Goal: Information Seeking & Learning: Learn about a topic

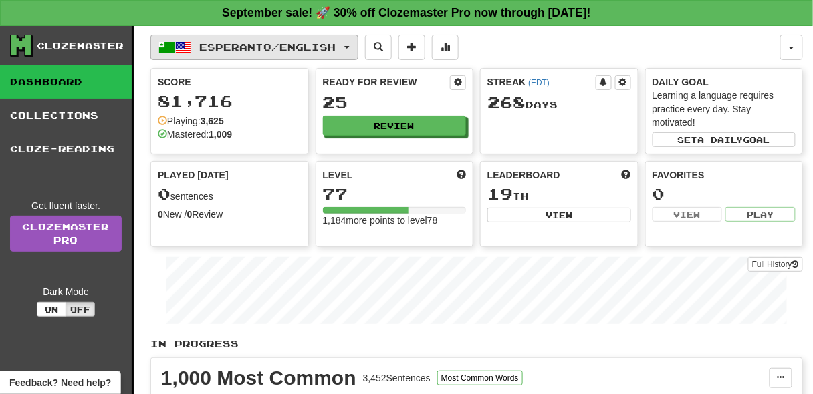
click at [268, 45] on span "Esperanto / English" at bounding box center [268, 46] width 136 height 11
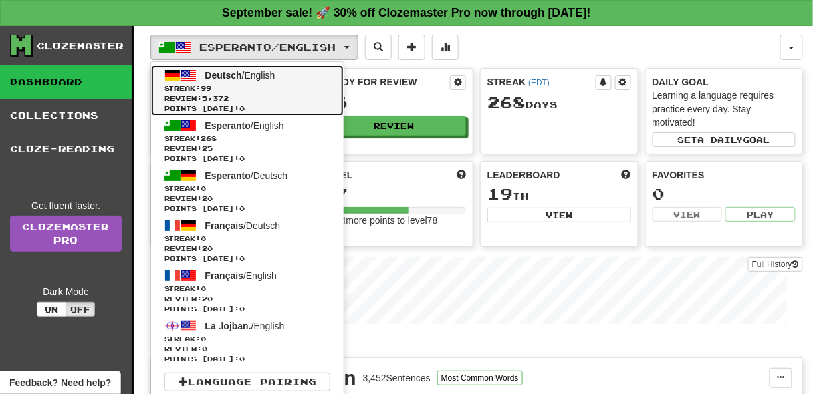
click at [272, 84] on span "Streak: 99" at bounding box center [247, 89] width 166 height 10
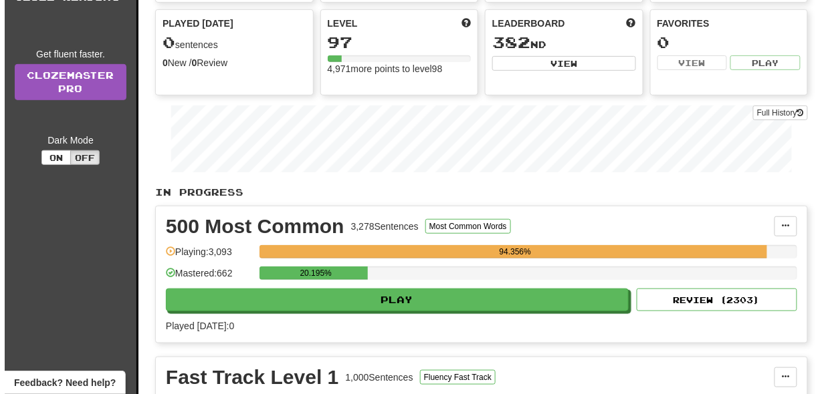
scroll to position [181, 0]
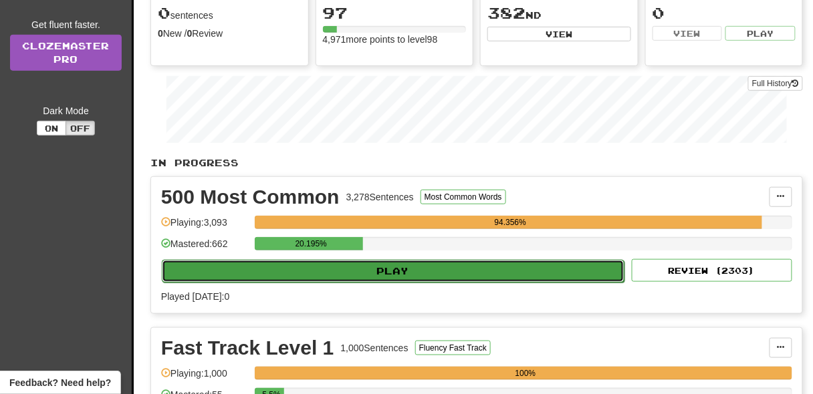
click at [423, 264] on button "Play" at bounding box center [393, 271] width 463 height 23
select select "**"
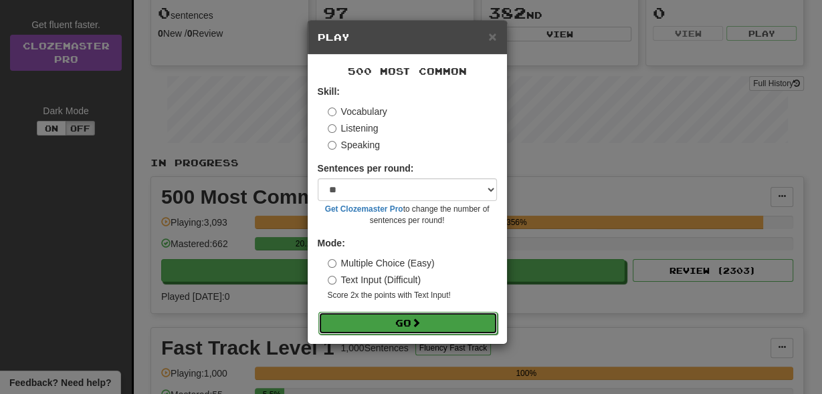
click at [425, 332] on button "Go" at bounding box center [407, 323] width 179 height 23
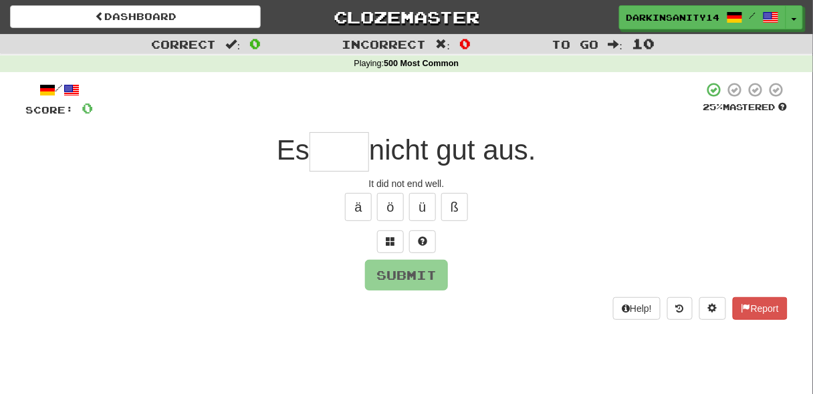
type input "*"
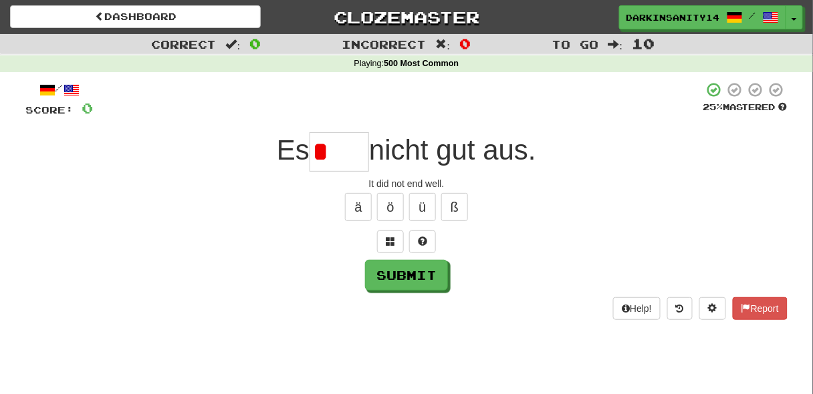
type input "*"
click at [380, 153] on span "nicht gut aus." at bounding box center [452, 149] width 167 height 31
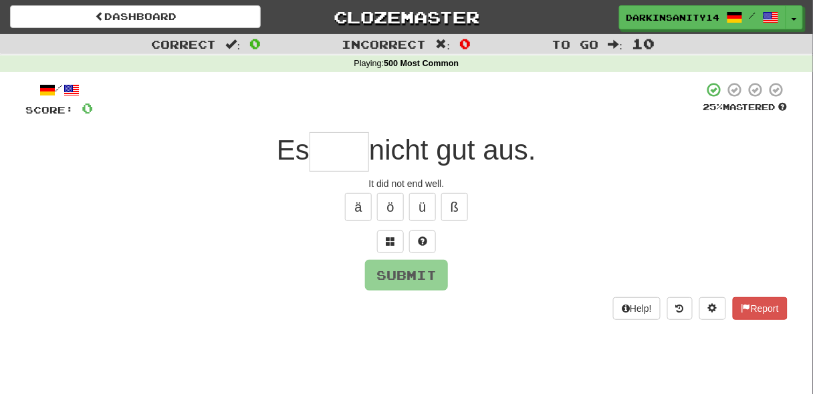
click at [353, 153] on input "text" at bounding box center [339, 151] width 59 height 39
type input "*"
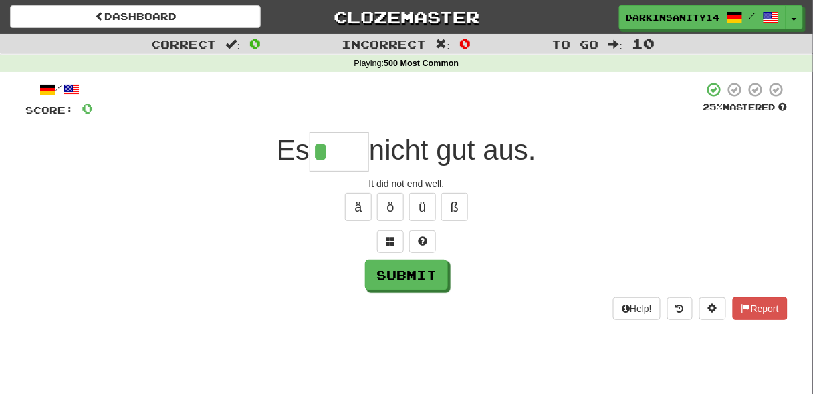
paste input "*"
type input "****"
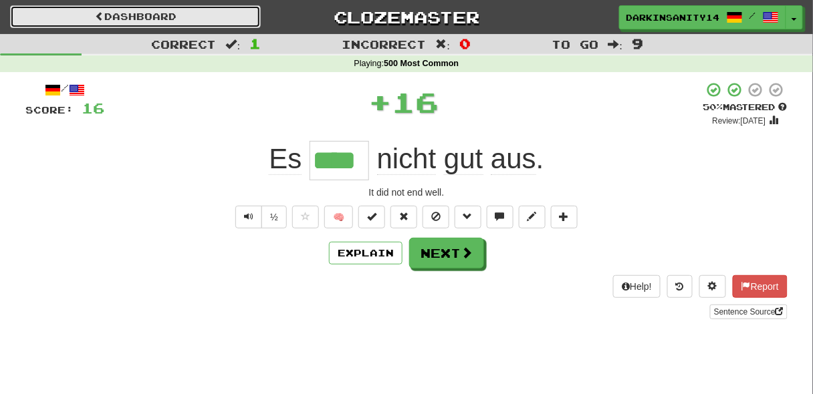
click at [201, 26] on link "Dashboard" at bounding box center [135, 16] width 251 height 23
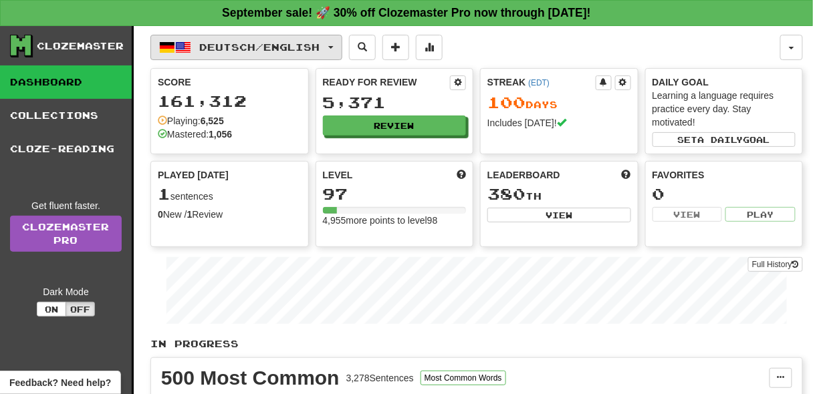
click at [260, 54] on button "Deutsch / English" at bounding box center [246, 47] width 192 height 25
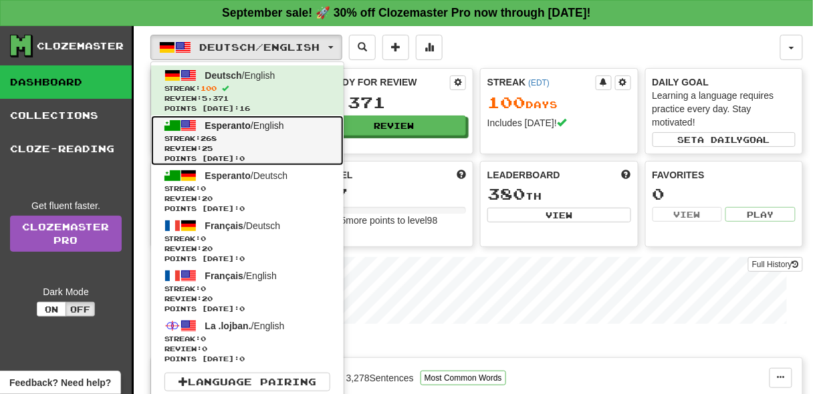
click at [278, 135] on span "Streak: 268" at bounding box center [247, 139] width 166 height 10
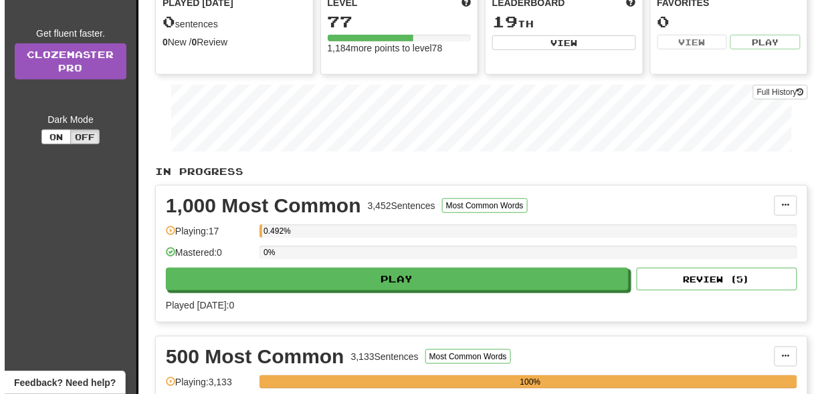
scroll to position [173, 0]
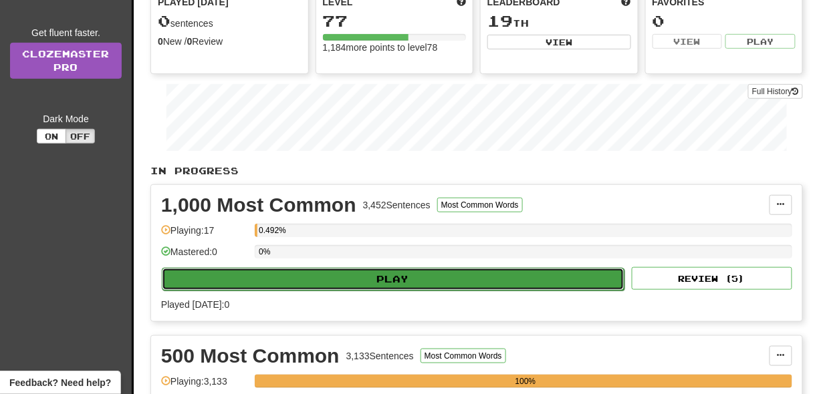
click at [384, 280] on button "Play" at bounding box center [393, 279] width 463 height 23
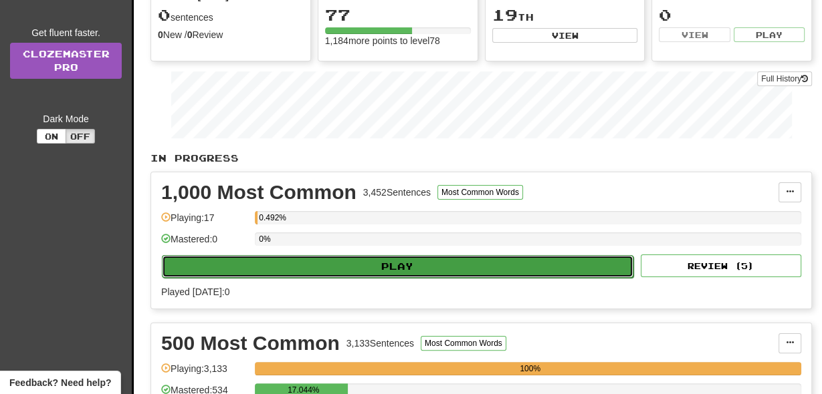
select select "**"
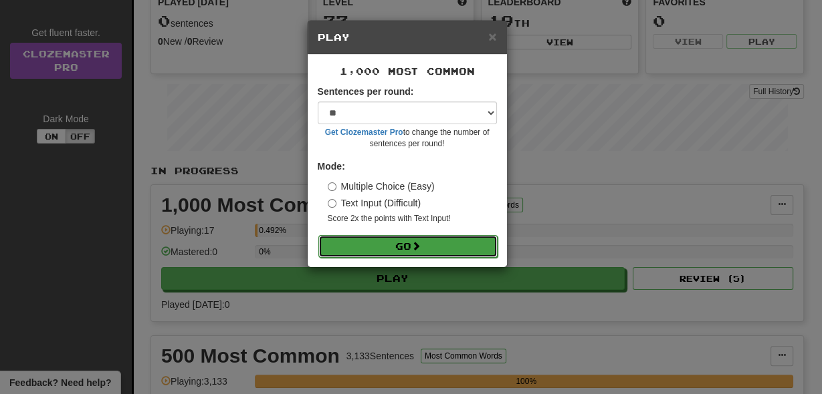
click at [396, 238] on button "Go" at bounding box center [407, 246] width 179 height 23
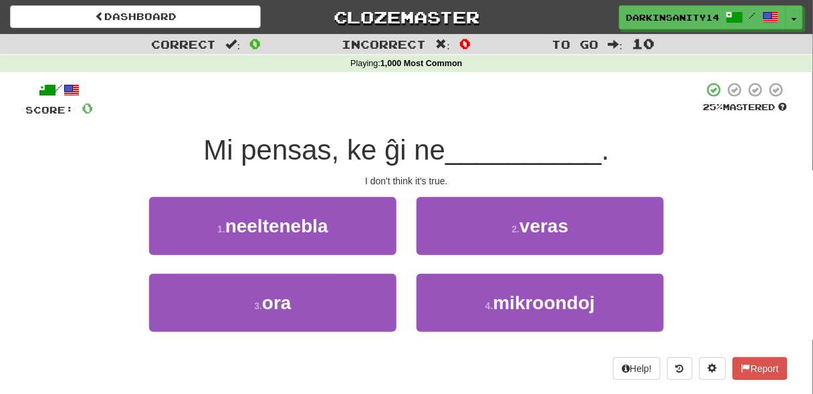
click at [345, 110] on div at bounding box center [398, 100] width 610 height 37
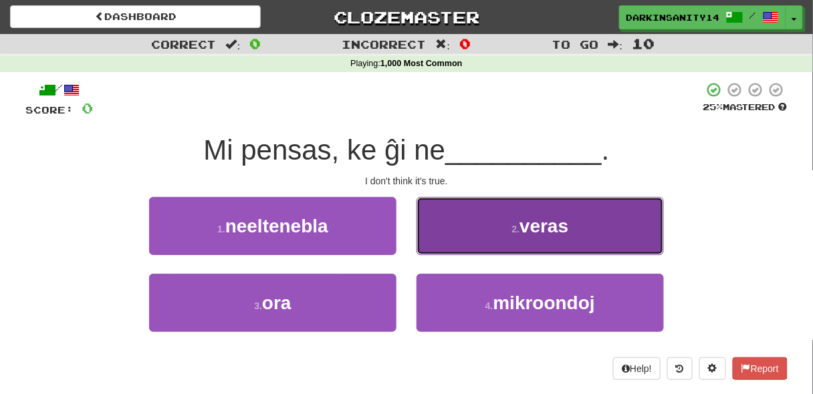
click at [497, 219] on button "2 . [PERSON_NAME]" at bounding box center [539, 226] width 247 height 58
